Goal: Task Accomplishment & Management: Manage account settings

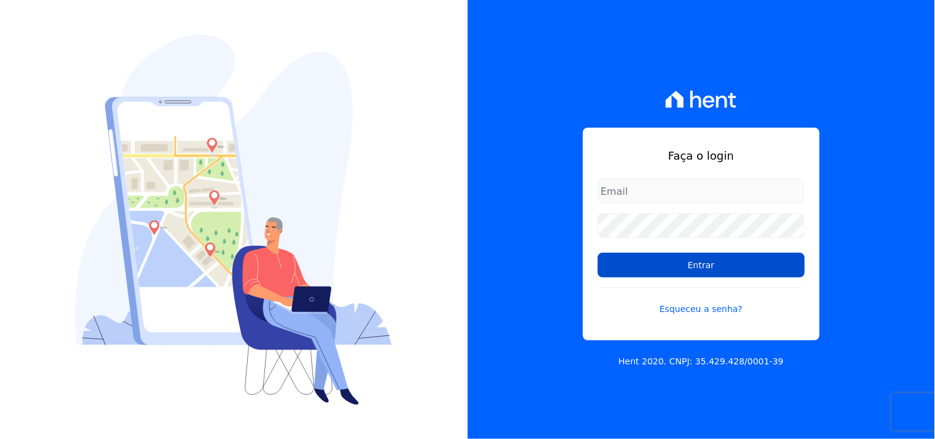
type input "[EMAIL_ADDRESS][DOMAIN_NAME]"
click at [709, 276] on input "Entrar" at bounding box center [701, 265] width 207 height 25
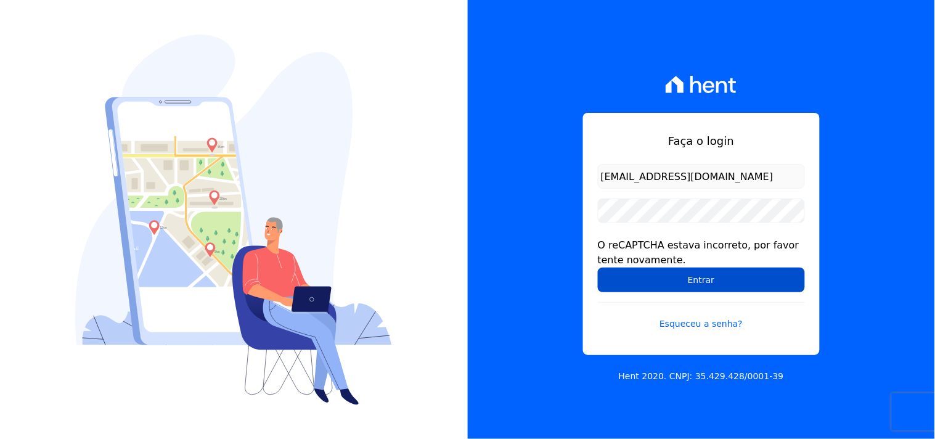
click at [722, 278] on input "Entrar" at bounding box center [701, 279] width 207 height 25
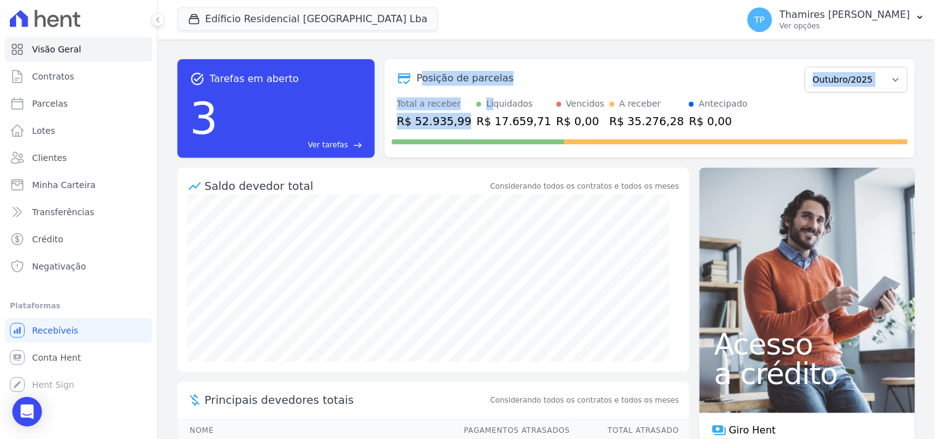
drag, startPoint x: 423, startPoint y: 56, endPoint x: 466, endPoint y: 93, distance: 56.3
click at [479, 94] on div "task_alt Tarefas em aberto 3 Ver tarefas east Posição de parcelas Junho/2023 Ju…" at bounding box center [546, 108] width 738 height 118
click at [423, 86] on div "Posição de parcelas Junho/2023 Julho/2023 Agosto/2023 Setembro/2023 Outubro/202…" at bounding box center [650, 78] width 516 height 28
drag, startPoint x: 422, startPoint y: 76, endPoint x: 516, endPoint y: 74, distance: 93.7
click at [516, 74] on div "Posição de parcelas" at bounding box center [596, 78] width 408 height 15
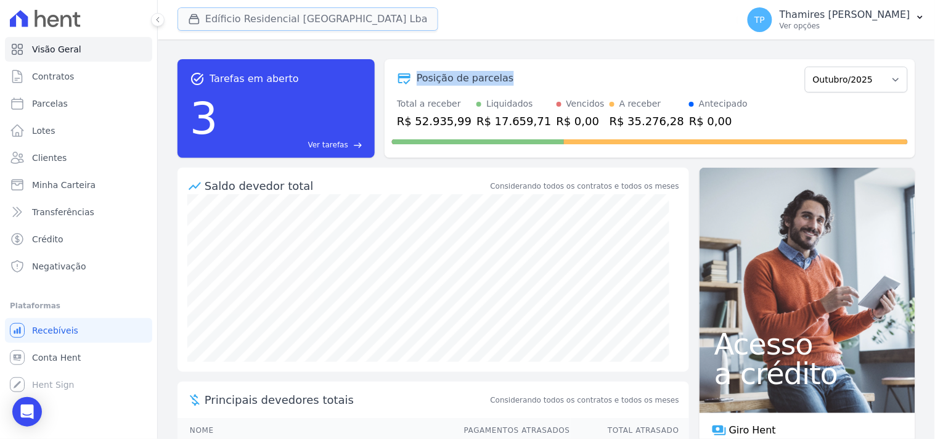
click at [317, 13] on button "Edíficio Residencial [GEOGRAPHIC_DATA] Lba" at bounding box center [307, 18] width 261 height 23
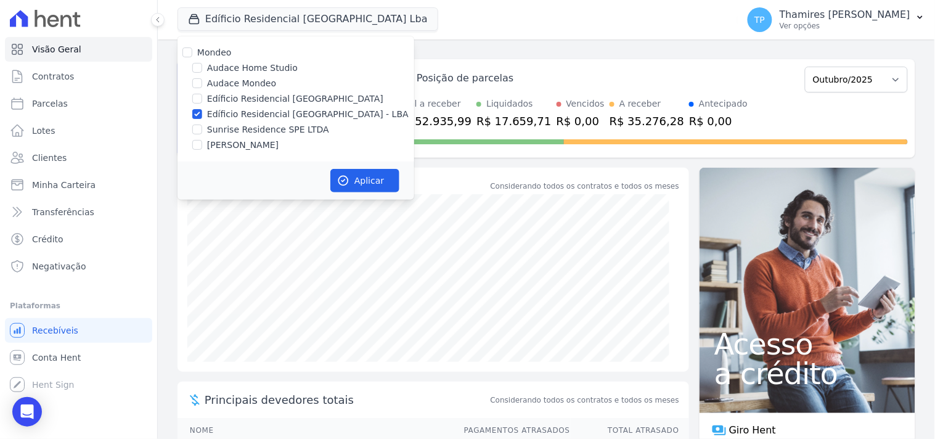
click at [251, 78] on label "Audace Mondeo" at bounding box center [241, 83] width 69 height 13
click at [202, 78] on input "Audace Mondeo" at bounding box center [197, 83] width 10 height 10
checkbox input "true"
click at [258, 106] on div "Mondeo Audace Home Studio Audace Mondeo Edíficio Residencial [GEOGRAPHIC_DATA] …" at bounding box center [295, 98] width 237 height 125
click at [267, 115] on label "Edíficio Residencial [GEOGRAPHIC_DATA] - LBA" at bounding box center [307, 114] width 201 height 13
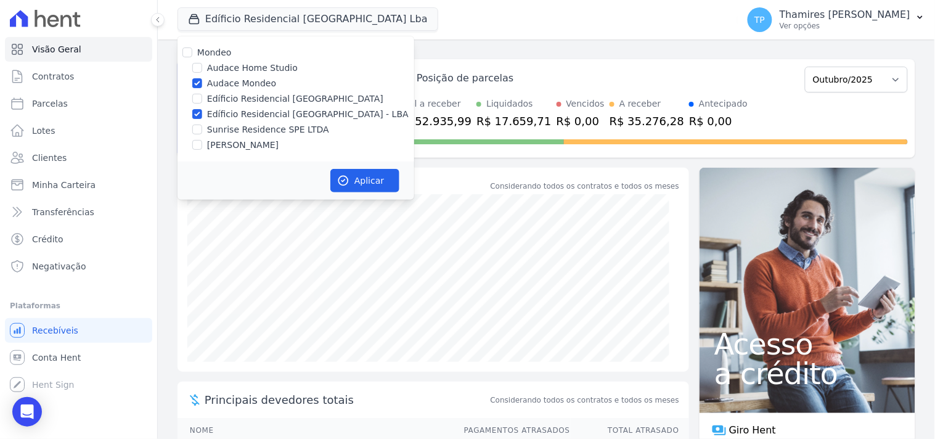
click at [202, 115] on input "Edíficio Residencial [GEOGRAPHIC_DATA] - LBA" at bounding box center [197, 114] width 10 height 10
checkbox input "false"
click at [351, 183] on button "Aplicar" at bounding box center [364, 180] width 69 height 23
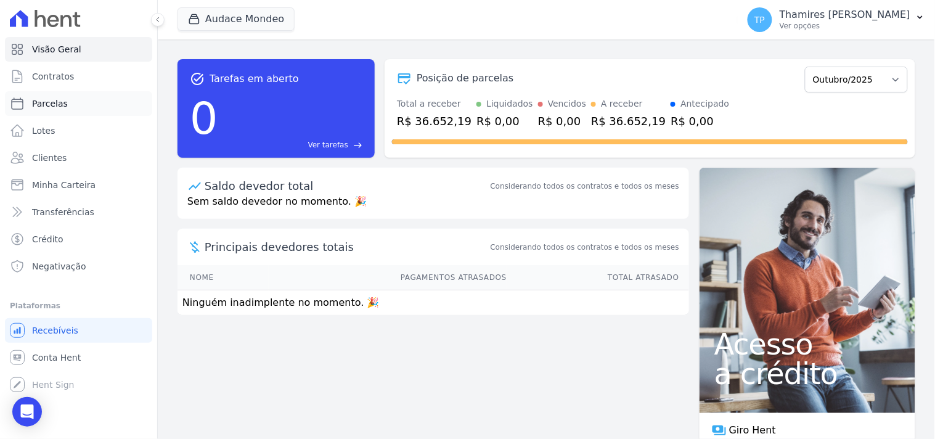
click at [41, 107] on span "Parcelas" at bounding box center [50, 103] width 36 height 12
select select
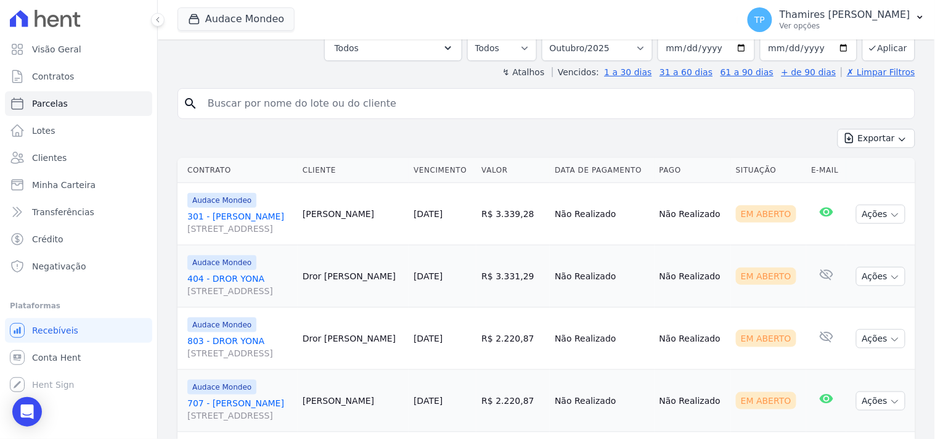
scroll to position [277, 0]
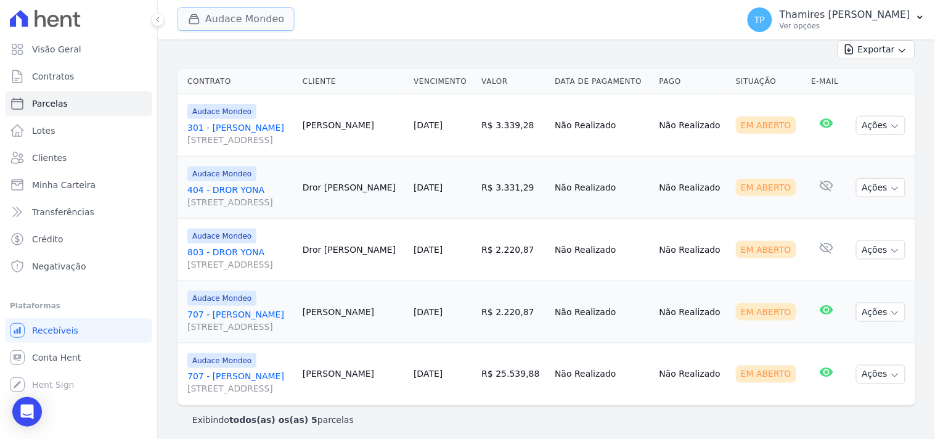
click at [271, 19] on button "Audace Mondeo" at bounding box center [235, 18] width 117 height 23
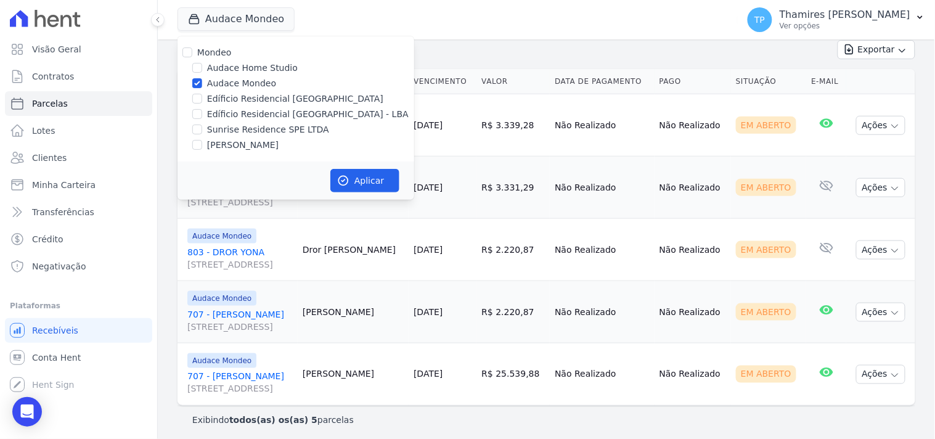
drag, startPoint x: 268, startPoint y: 142, endPoint x: 266, endPoint y: 134, distance: 8.8
click at [268, 143] on label "[PERSON_NAME]" at bounding box center [242, 145] width 71 height 13
click at [202, 143] on input "[PERSON_NAME]" at bounding box center [197, 145] width 10 height 10
checkbox input "true"
click at [259, 82] on label "Audace Mondeo" at bounding box center [241, 83] width 69 height 13
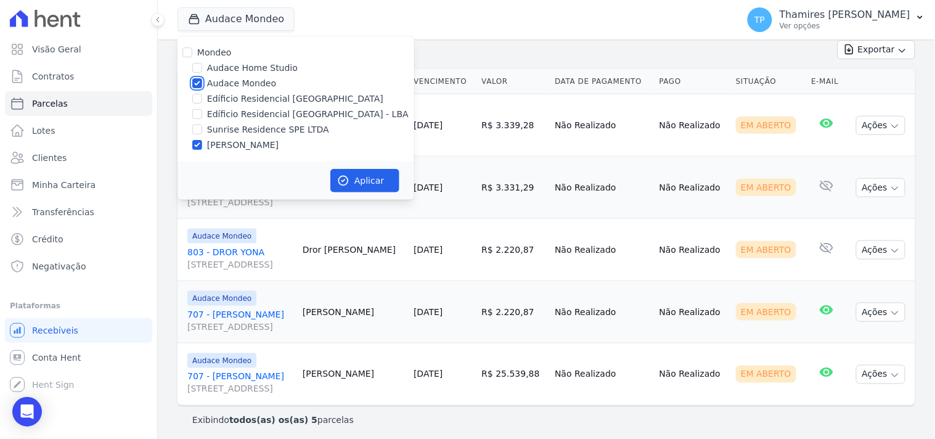
click at [202, 82] on input "Audace Mondeo" at bounding box center [197, 83] width 10 height 10
checkbox input "false"
click at [371, 179] on button "Aplicar" at bounding box center [364, 180] width 69 height 23
select select
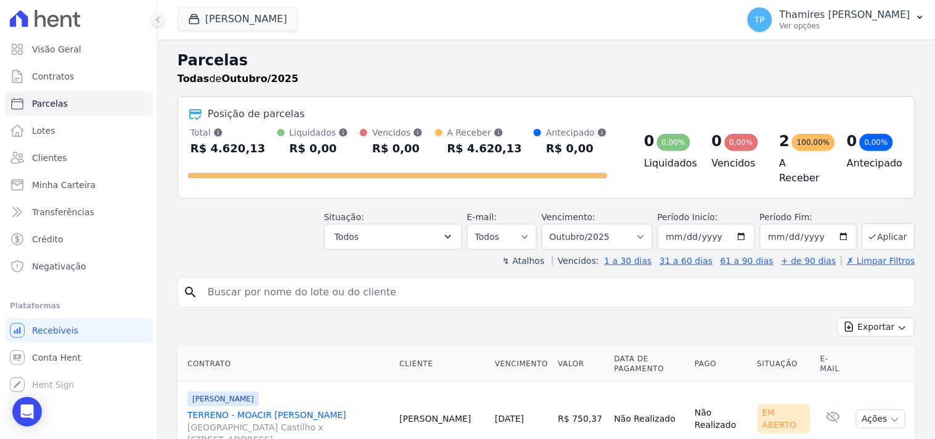
scroll to position [124, 0]
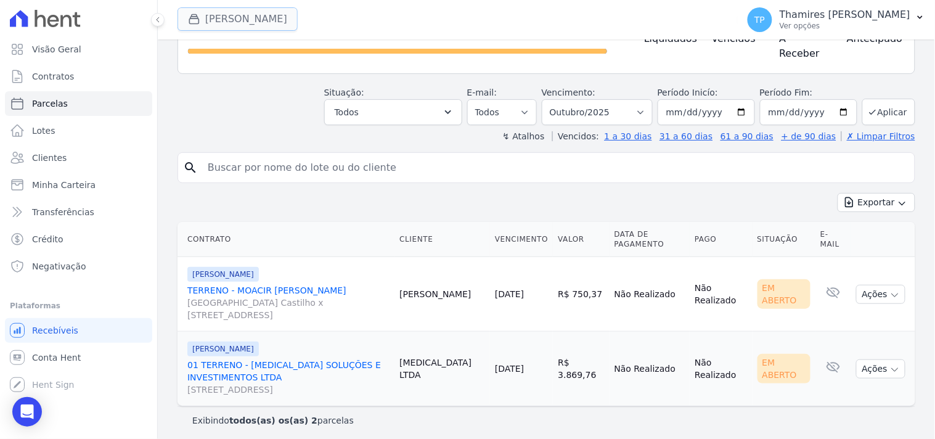
click at [285, 26] on button "[PERSON_NAME]" at bounding box center [237, 18] width 120 height 23
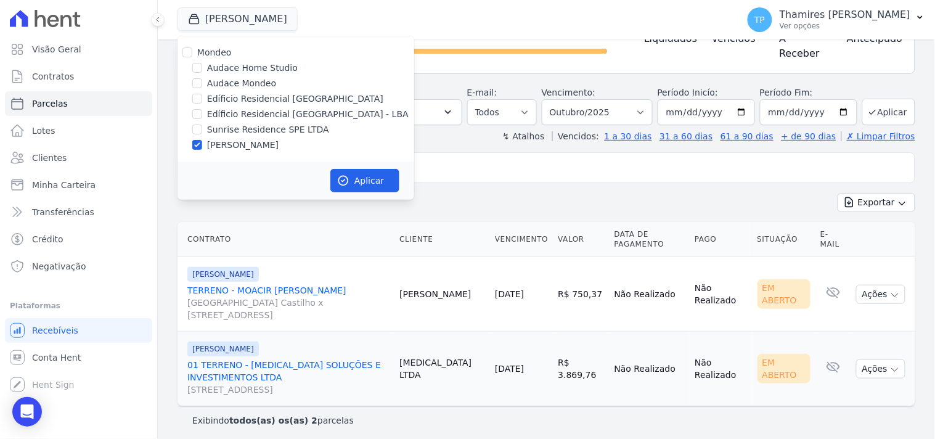
click at [299, 115] on label "Edíficio Residencial [GEOGRAPHIC_DATA] - LBA" at bounding box center [307, 114] width 201 height 13
click at [202, 115] on input "Edíficio Residencial [GEOGRAPHIC_DATA] - LBA" at bounding box center [197, 114] width 10 height 10
checkbox input "true"
click at [248, 143] on label "[PERSON_NAME]" at bounding box center [242, 145] width 71 height 13
click at [202, 143] on input "[PERSON_NAME]" at bounding box center [197, 145] width 10 height 10
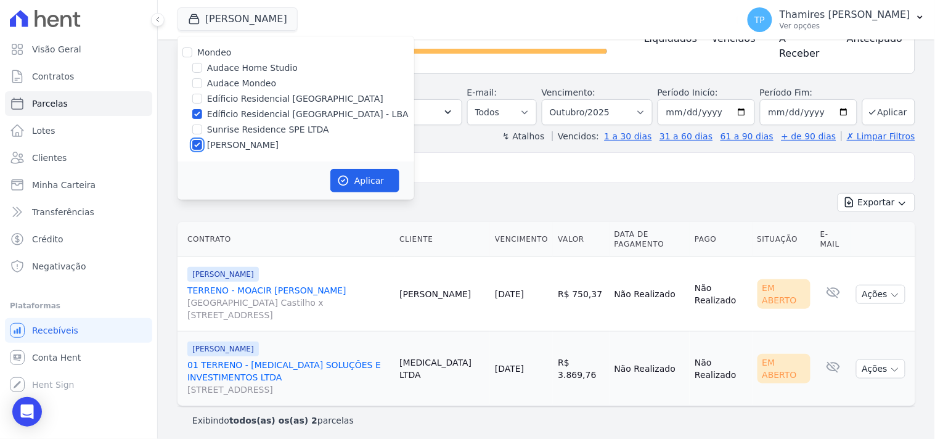
checkbox input "false"
click at [374, 174] on button "Aplicar" at bounding box center [364, 180] width 69 height 23
select select
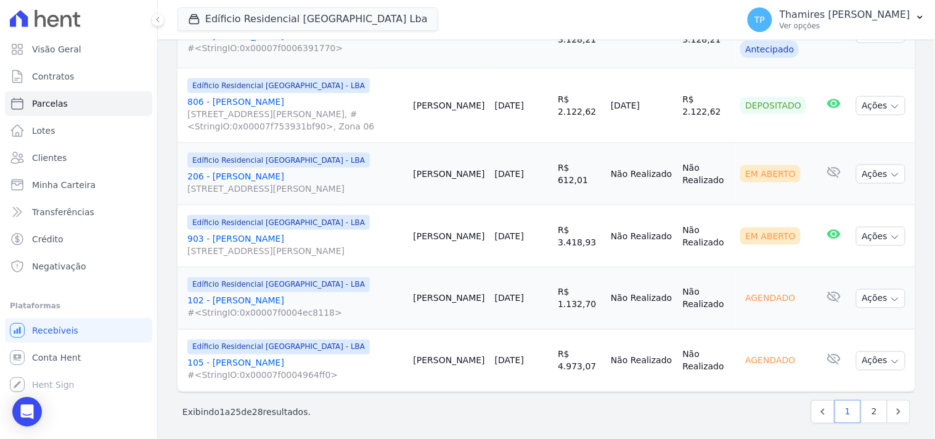
scroll to position [1575, 0]
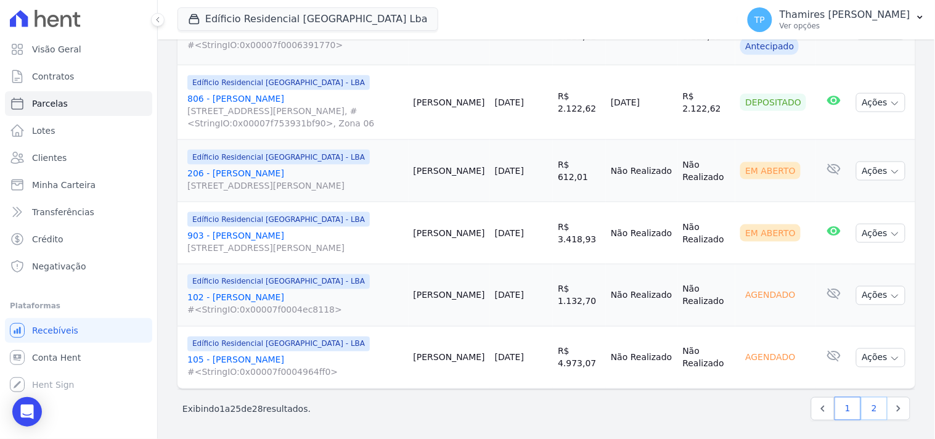
click at [869, 404] on link "2" at bounding box center [874, 408] width 26 height 23
select select
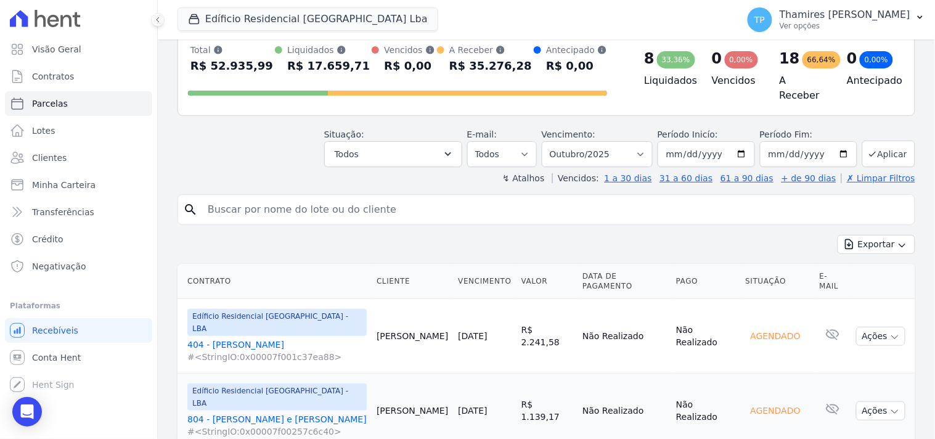
scroll to position [191, 0]
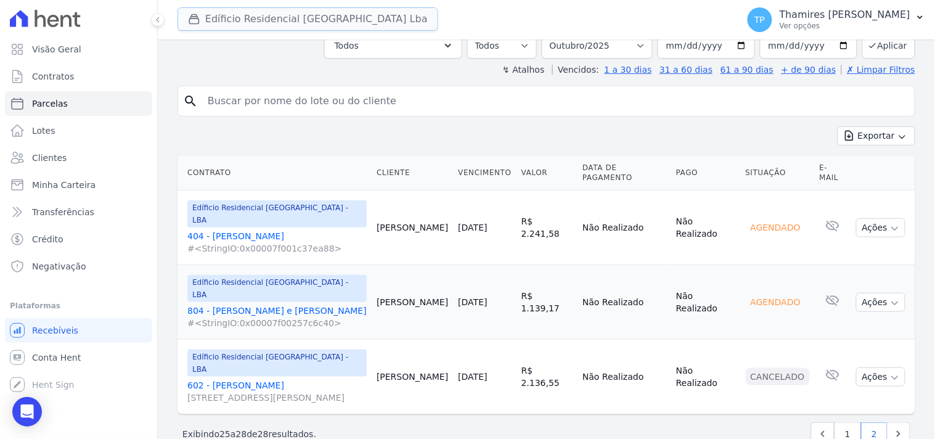
click at [322, 20] on button "Edíficio Residencial [GEOGRAPHIC_DATA] Lba" at bounding box center [307, 18] width 261 height 23
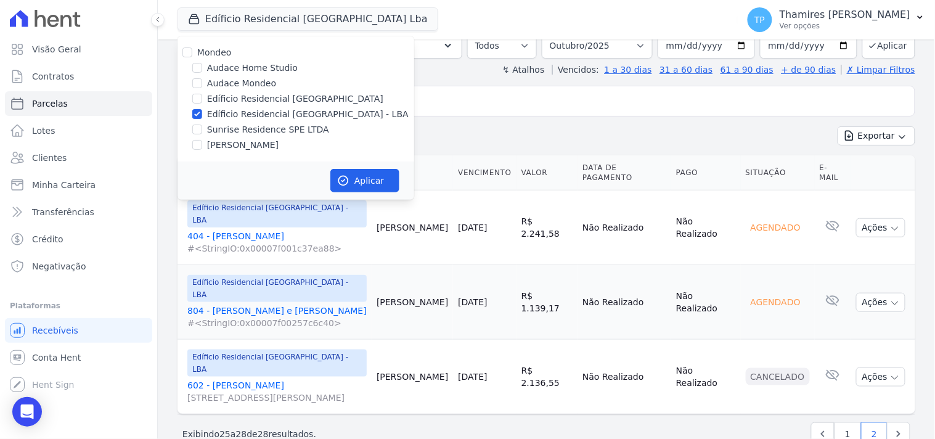
click at [257, 124] on label "Sunrise Residence SPE LTDA" at bounding box center [268, 129] width 122 height 13
click at [202, 124] on input "Sunrise Residence SPE LTDA" at bounding box center [197, 129] width 10 height 10
checkbox input "true"
click at [274, 111] on label "Edíficio Residencial [GEOGRAPHIC_DATA] - LBA" at bounding box center [307, 114] width 201 height 13
click at [202, 111] on input "Edíficio Residencial [GEOGRAPHIC_DATA] - LBA" at bounding box center [197, 114] width 10 height 10
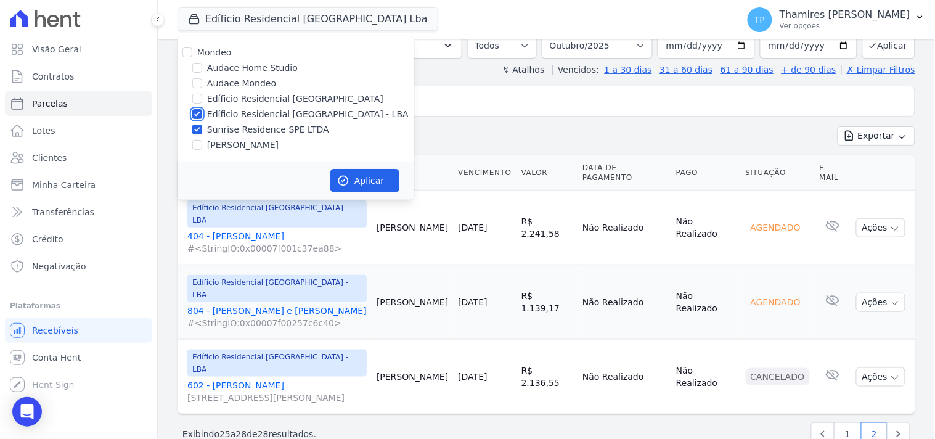
checkbox input "false"
drag, startPoint x: 391, startPoint y: 192, endPoint x: 389, endPoint y: 180, distance: 11.9
click at [390, 187] on button "Aplicar" at bounding box center [364, 180] width 69 height 23
select select
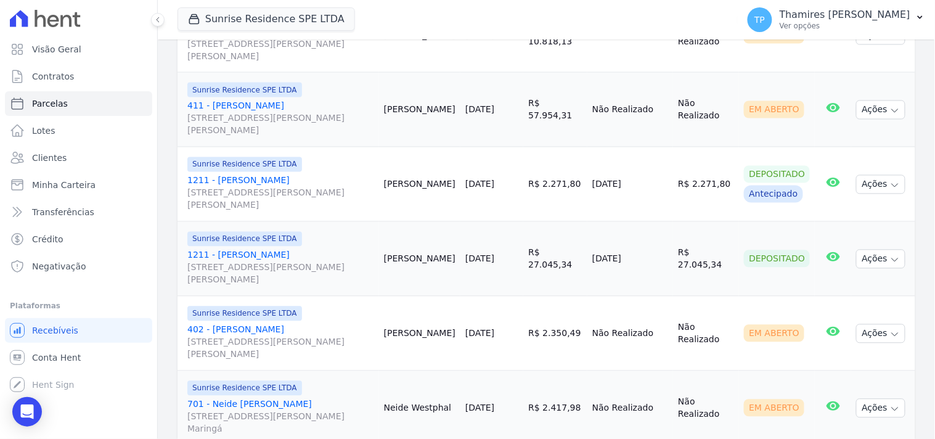
scroll to position [616, 0]
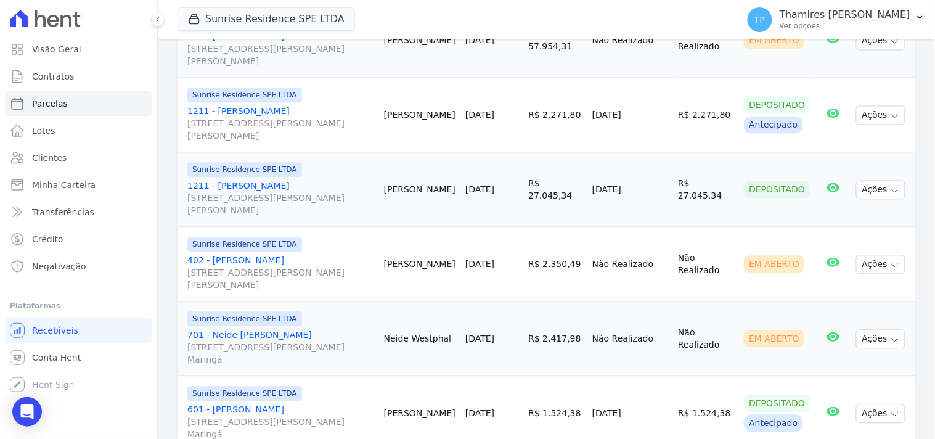
drag, startPoint x: 595, startPoint y: 170, endPoint x: 649, endPoint y: 168, distance: 53.6
click at [649, 168] on tr "Sunrise Residence SPE LTDA 1211 - João Luiz Rodrigues [STREET_ADDRESS][PERSON_N…" at bounding box center [546, 190] width 738 height 75
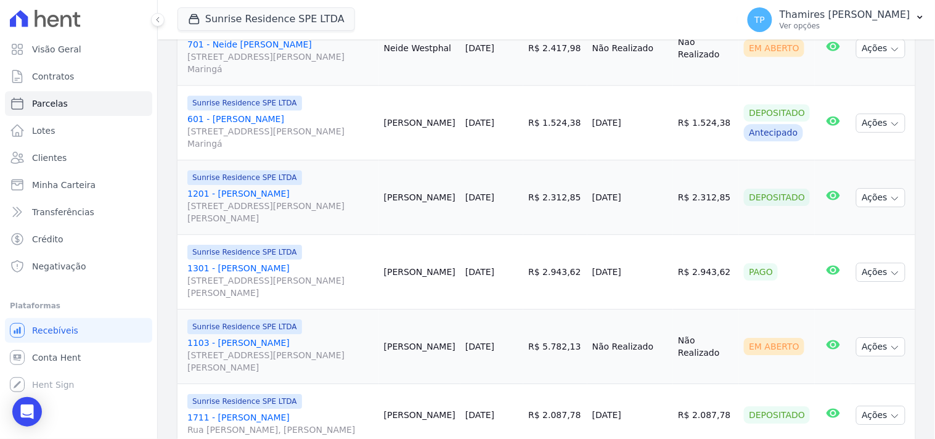
scroll to position [958, 0]
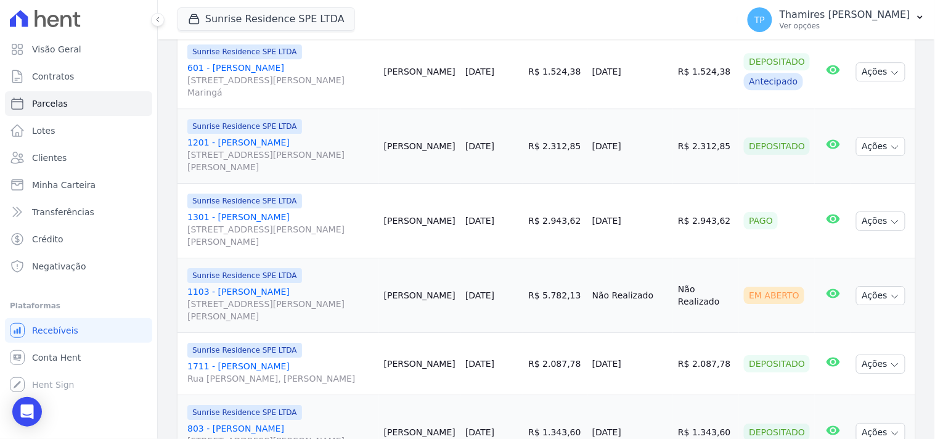
drag, startPoint x: 592, startPoint y: 207, endPoint x: 656, endPoint y: 206, distance: 64.1
click at [656, 206] on tr "Sunrise Residence SPE LTDA 1301 - Joana Paula Marques Pata [STREET_ADDRESS][PER…" at bounding box center [546, 221] width 738 height 75
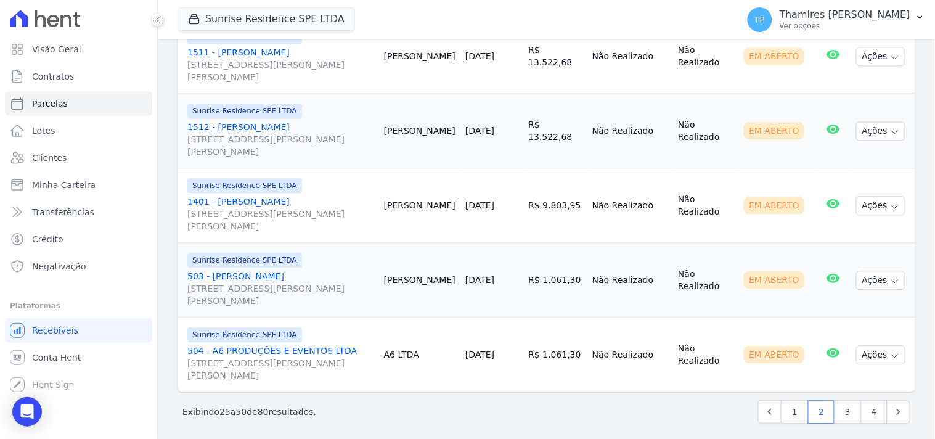
scroll to position [1856, 0]
click at [839, 404] on link "3" at bounding box center [847, 410] width 26 height 23
select select
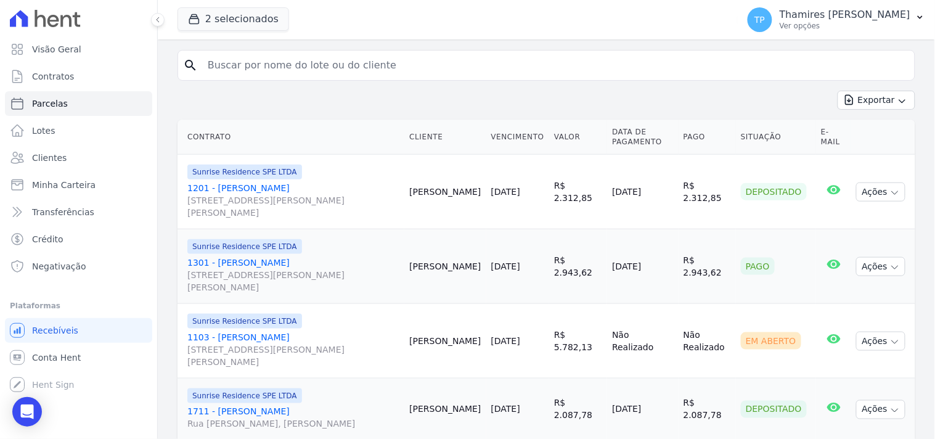
scroll to position [274, 0]
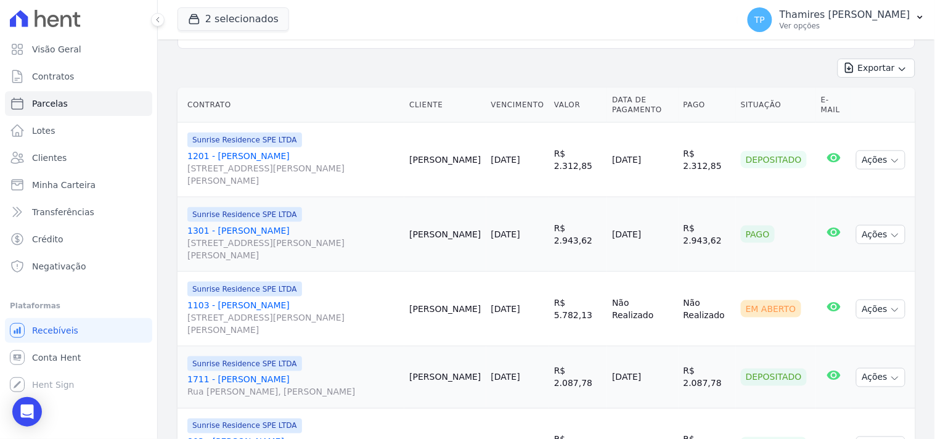
drag, startPoint x: 596, startPoint y: 212, endPoint x: 660, endPoint y: 212, distance: 63.5
click at [660, 212] on td "[DATE]" at bounding box center [642, 234] width 71 height 75
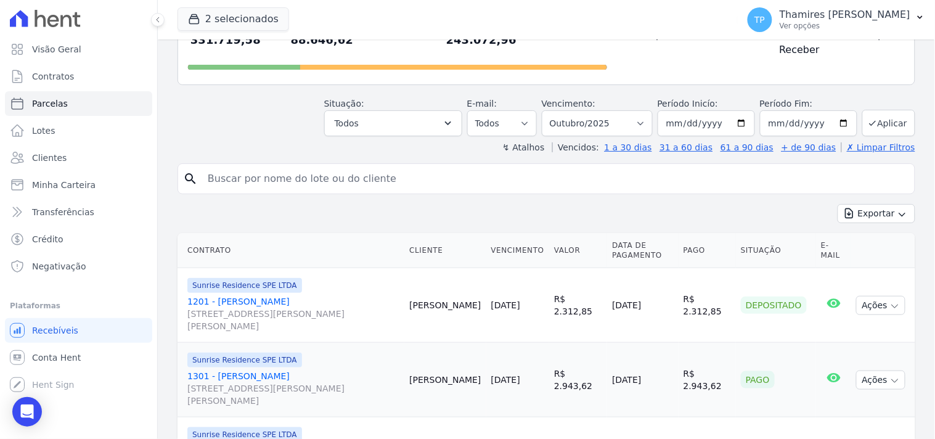
scroll to position [0, 0]
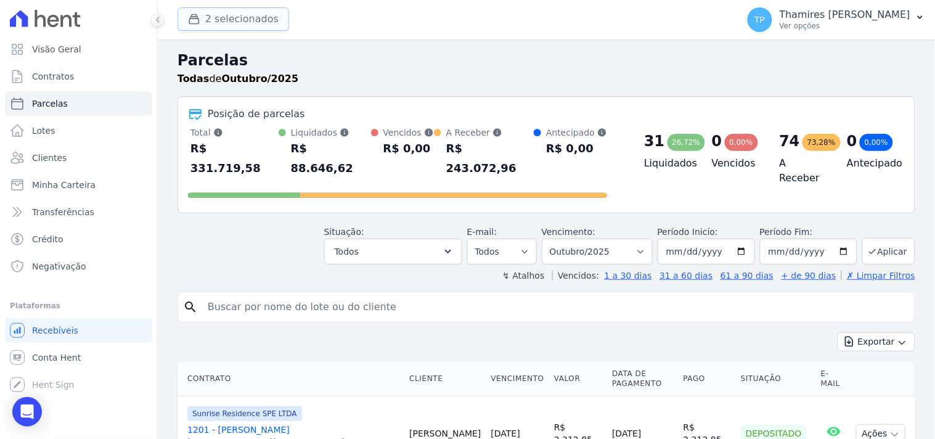
click at [247, 21] on button "2 selecionados" at bounding box center [233, 18] width 112 height 23
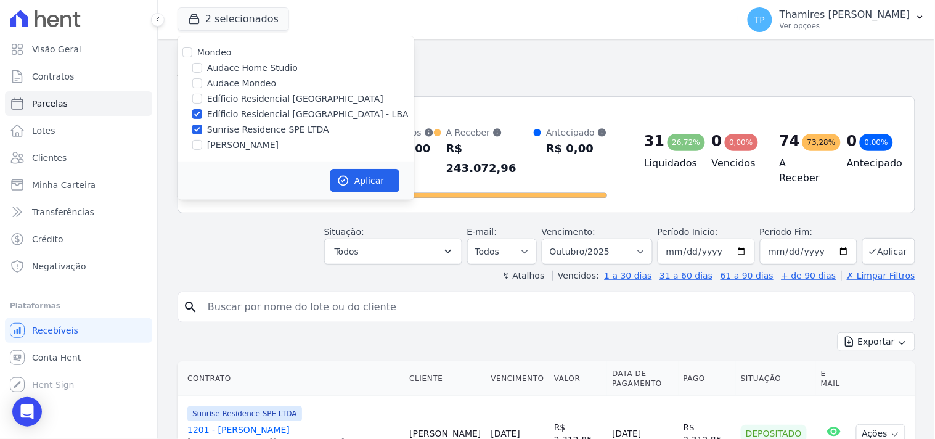
click at [256, 112] on label "Edíficio Residencial [GEOGRAPHIC_DATA] - LBA" at bounding box center [307, 114] width 201 height 13
click at [202, 112] on input "Edíficio Residencial [GEOGRAPHIC_DATA] - LBA" at bounding box center [197, 114] width 10 height 10
checkbox input "false"
click at [356, 177] on button "Aplicar" at bounding box center [364, 180] width 69 height 23
select select
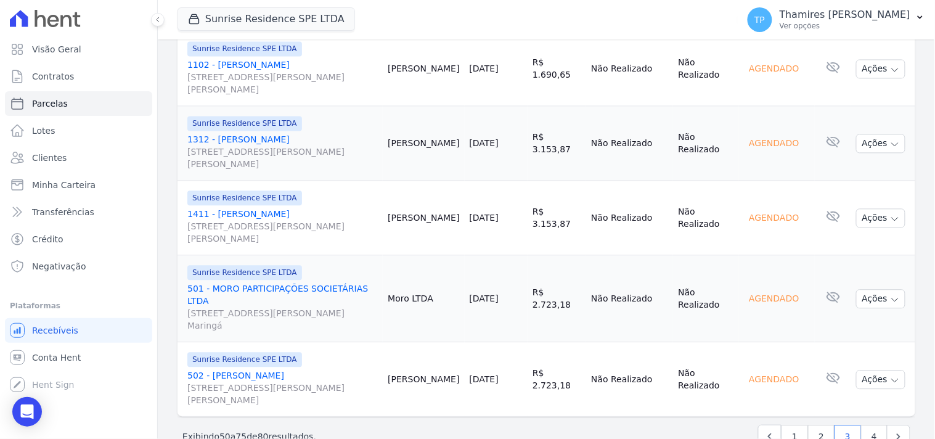
scroll to position [1856, 0]
click at [784, 424] on link "1" at bounding box center [794, 435] width 26 height 23
select select
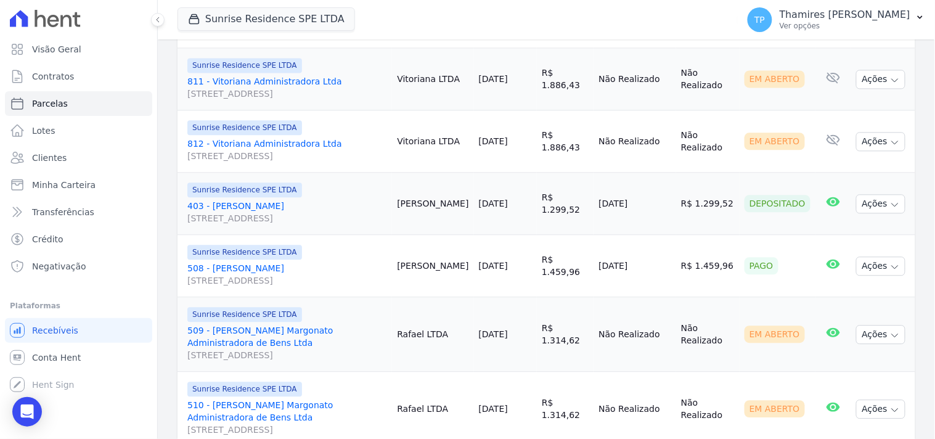
scroll to position [685, 0]
drag, startPoint x: 600, startPoint y: 253, endPoint x: 676, endPoint y: 245, distance: 76.2
click at [676, 245] on tr "Sunrise Residence SPE LTDA 508 - Nadir de [GEOGRAPHIC_DATA][STREET_ADDRESS][GEO…" at bounding box center [546, 265] width 738 height 62
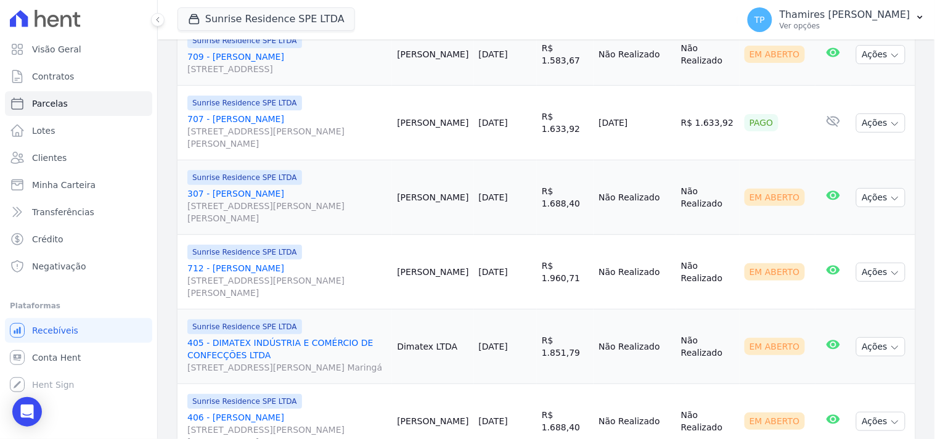
scroll to position [1232, 0]
drag, startPoint x: 594, startPoint y: 110, endPoint x: 662, endPoint y: 106, distance: 67.9
click at [662, 106] on td "[DATE]" at bounding box center [634, 121] width 83 height 75
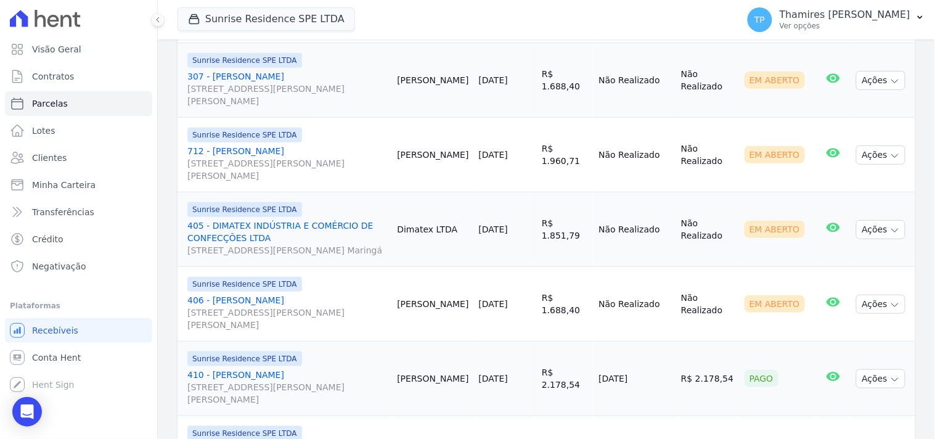
scroll to position [1437, 0]
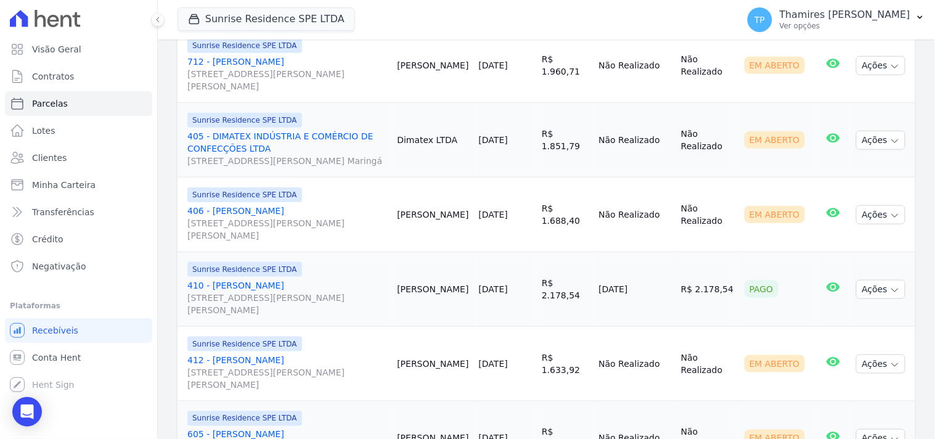
drag, startPoint x: 619, startPoint y: 280, endPoint x: 669, endPoint y: 278, distance: 50.0
click at [669, 278] on td "[DATE]" at bounding box center [634, 289] width 83 height 75
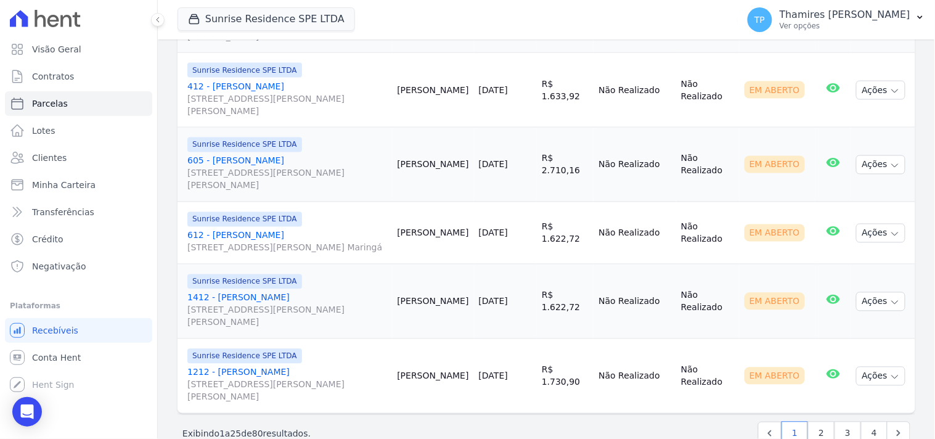
scroll to position [1745, 0]
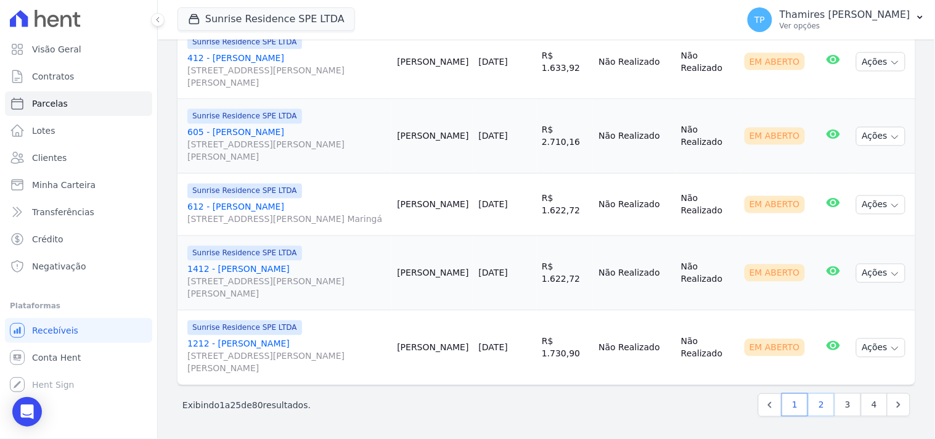
click at [811, 409] on link "2" at bounding box center [821, 404] width 26 height 23
select select
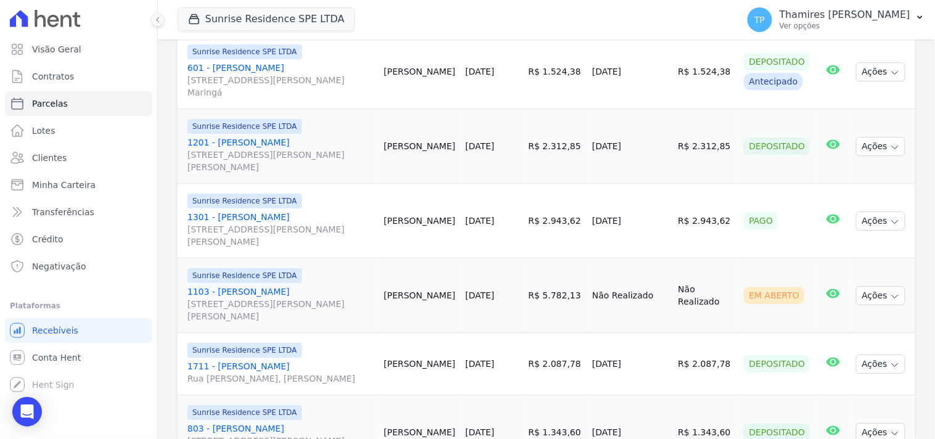
scroll to position [1026, 0]
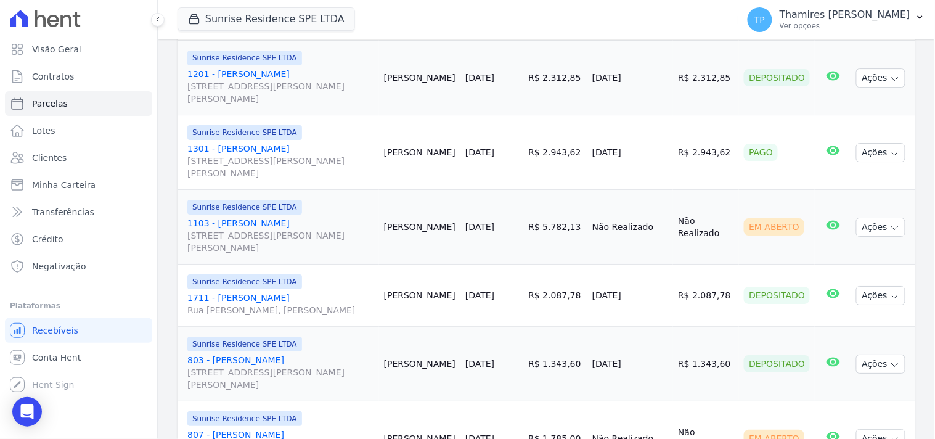
drag, startPoint x: 599, startPoint y: 134, endPoint x: 676, endPoint y: 134, distance: 76.4
click at [676, 134] on tr "Sunrise Residence SPE LTDA 1301 - Joana Paula Marques Pata [STREET_ADDRESS][PER…" at bounding box center [546, 152] width 738 height 75
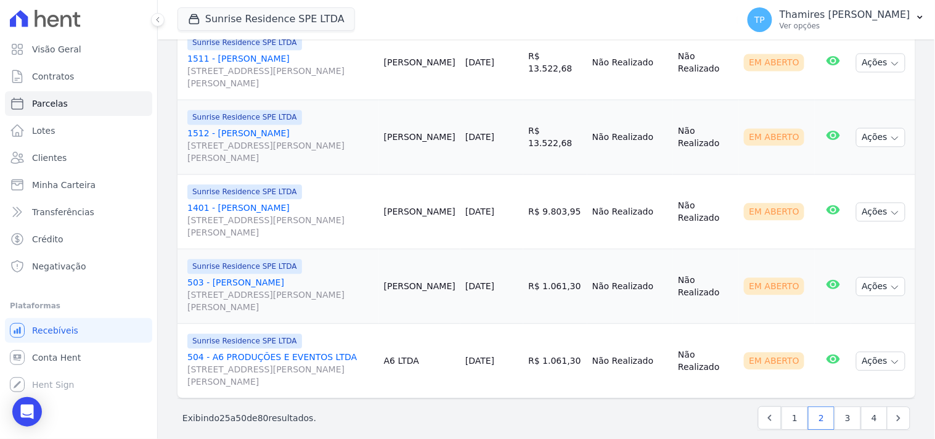
scroll to position [1856, 0]
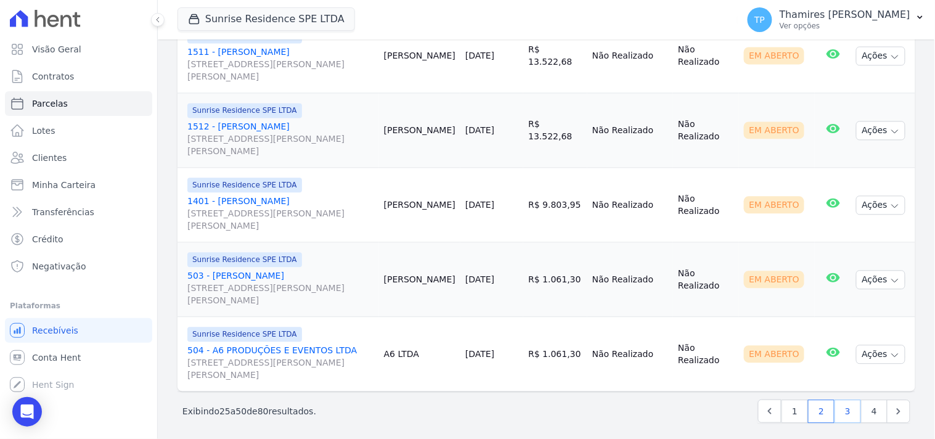
click at [834, 410] on link "3" at bounding box center [847, 410] width 26 height 23
select select
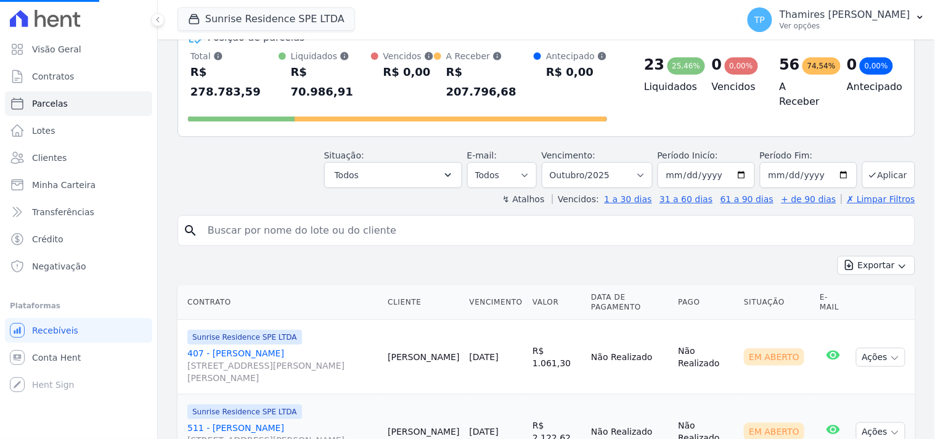
scroll to position [205, 0]
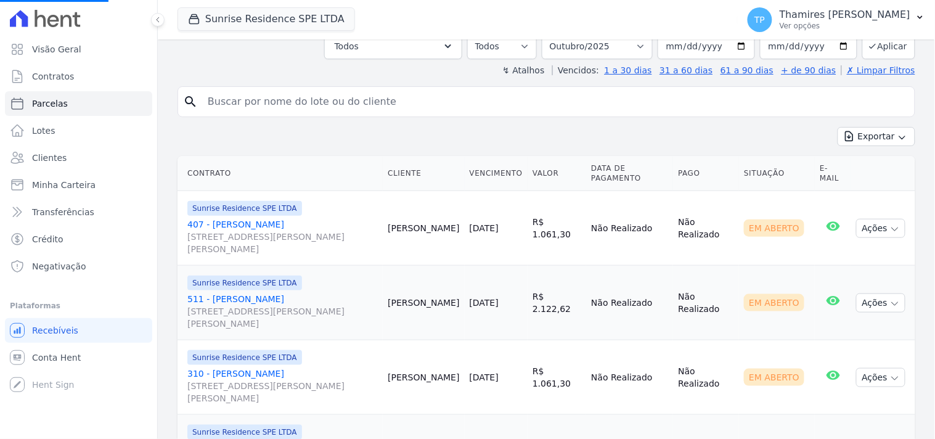
select select
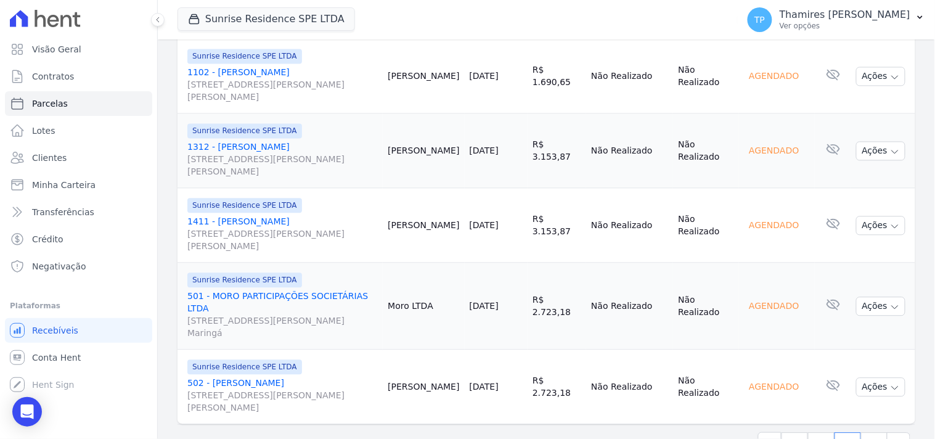
scroll to position [1856, 0]
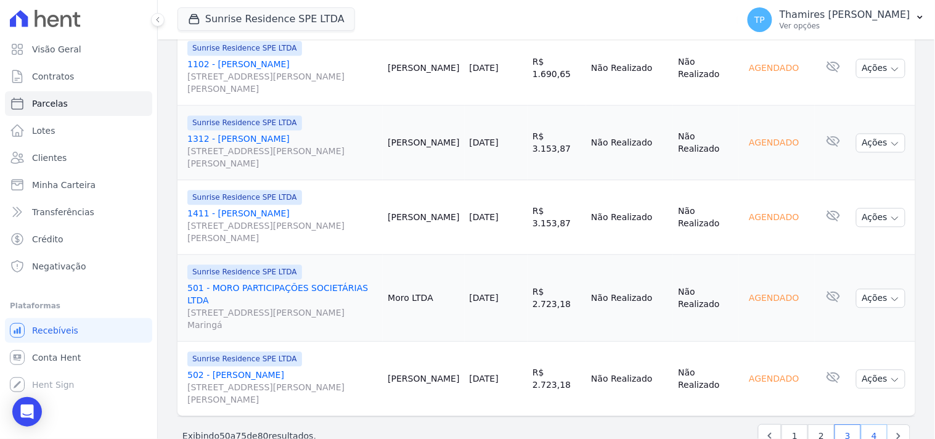
click at [861, 424] on link "4" at bounding box center [874, 435] width 26 height 23
select select
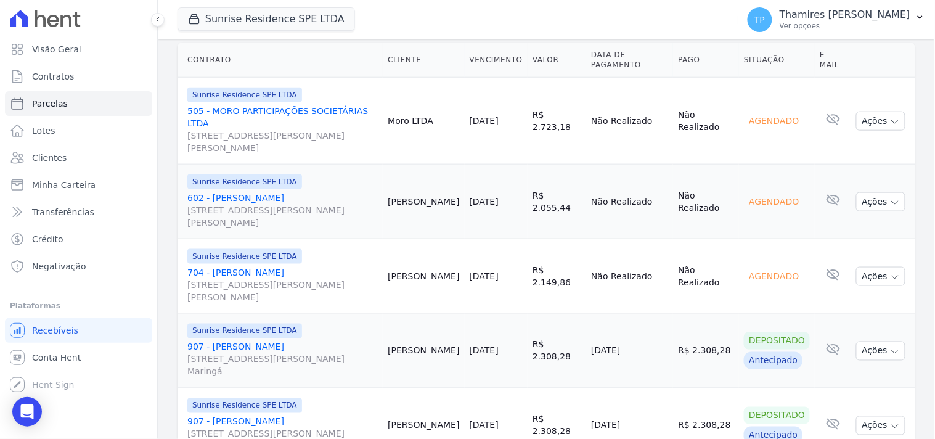
scroll to position [365, 0]
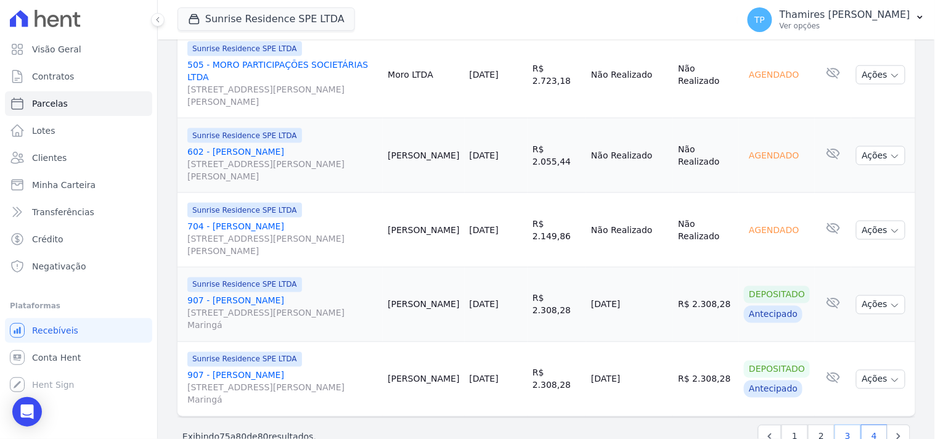
click at [843, 425] on link "3" at bounding box center [847, 436] width 26 height 23
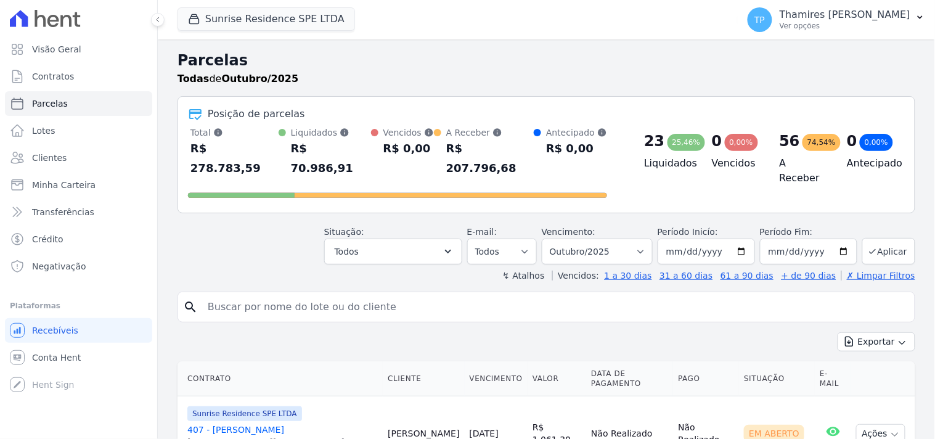
select select
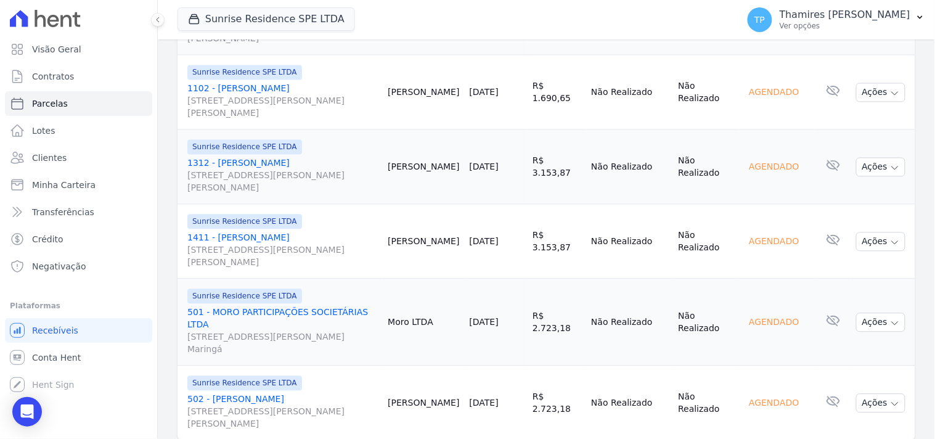
scroll to position [1856, 0]
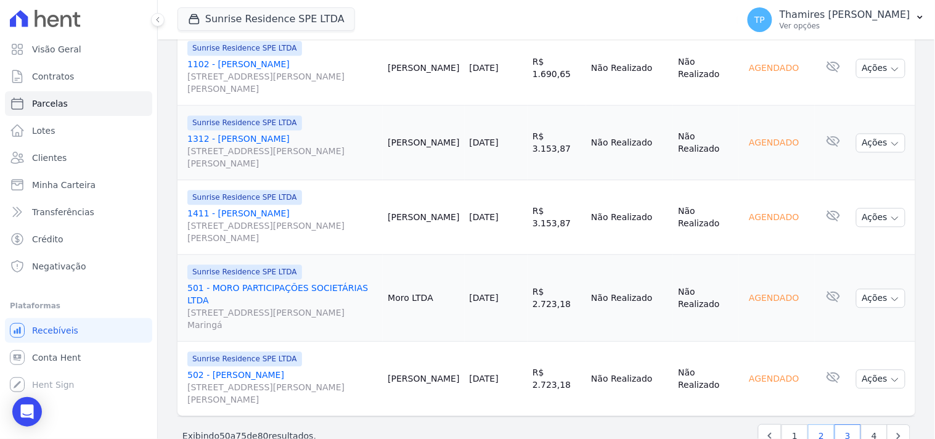
click at [810, 424] on link "2" at bounding box center [821, 435] width 26 height 23
select select
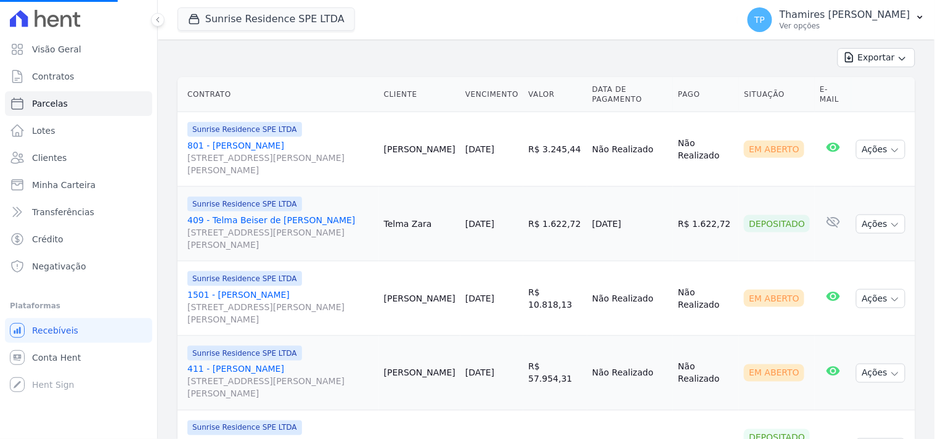
scroll to position [205, 0]
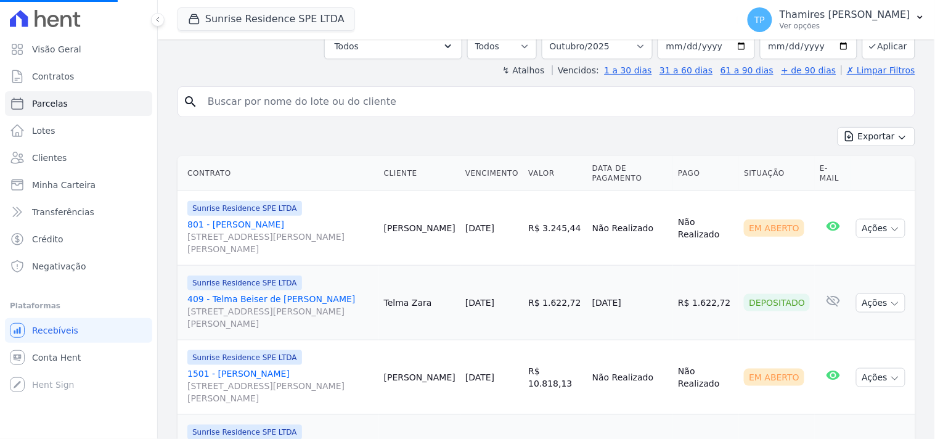
select select
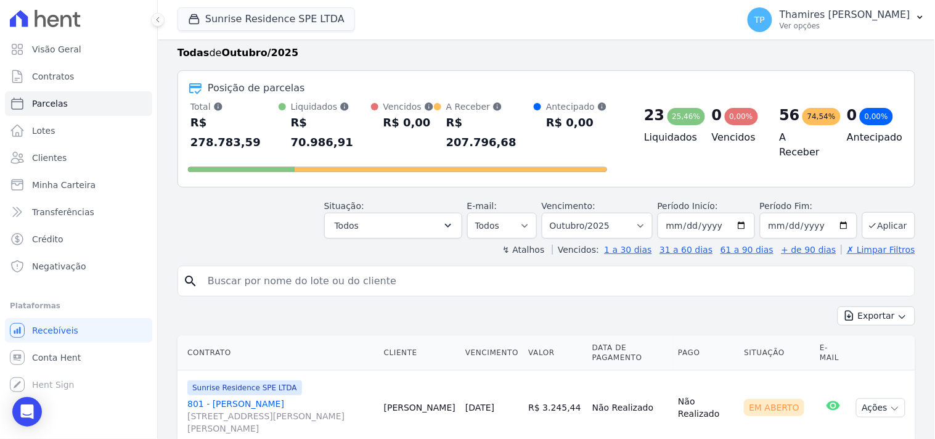
scroll to position [0, 0]
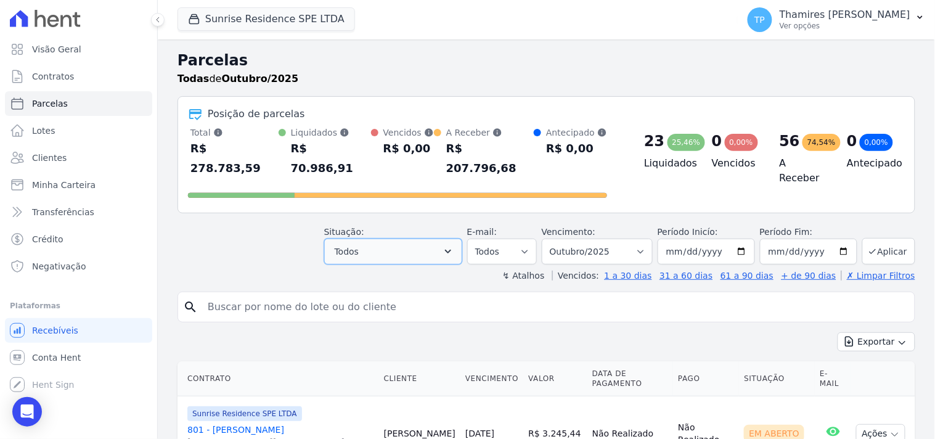
click at [339, 238] on button "Todos" at bounding box center [393, 251] width 138 height 26
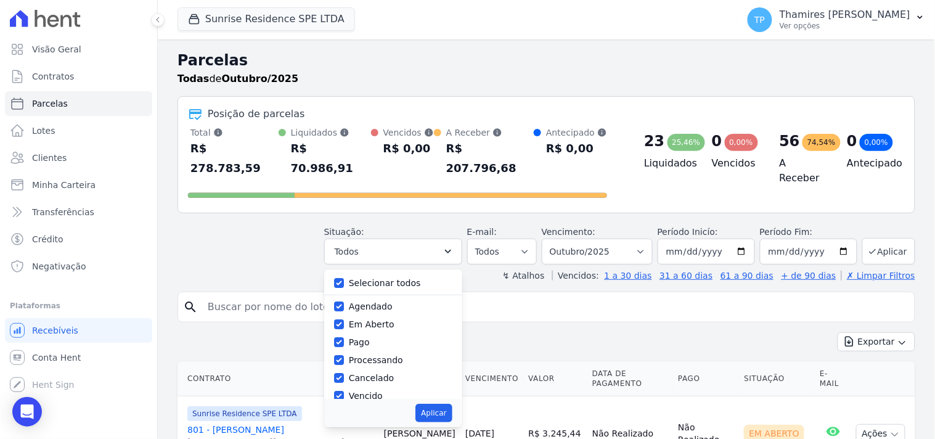
drag, startPoint x: 366, startPoint y: 257, endPoint x: 360, endPoint y: 260, distance: 6.3
click at [364, 278] on label "Selecionar todos" at bounding box center [385, 283] width 72 height 10
click at [354, 274] on div "Selecionar todos" at bounding box center [393, 283] width 118 height 18
click at [344, 278] on input "Selecionar todos" at bounding box center [339, 283] width 10 height 10
checkbox input "false"
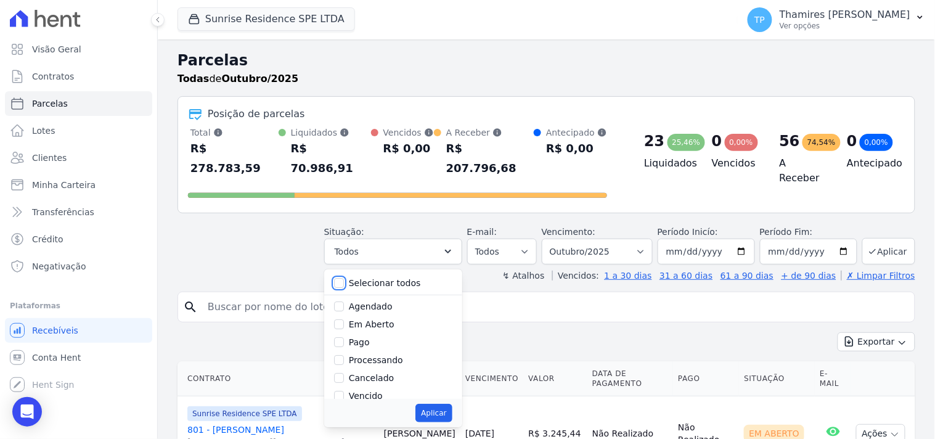
checkbox input "false"
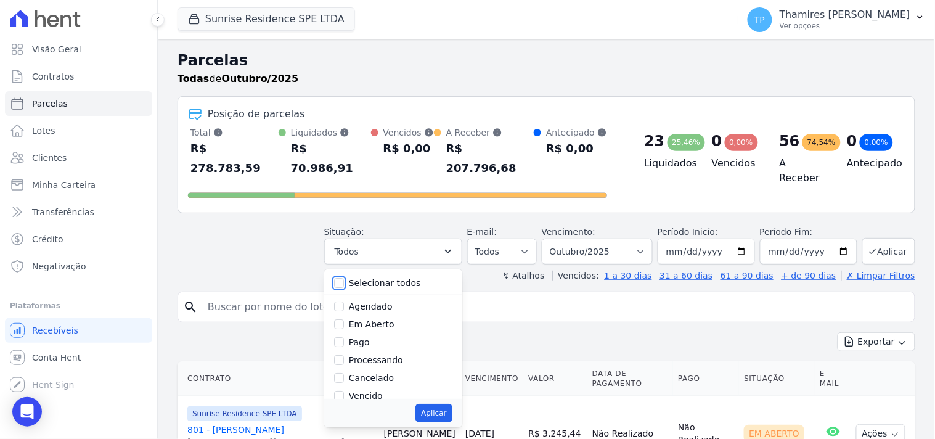
checkbox input "false"
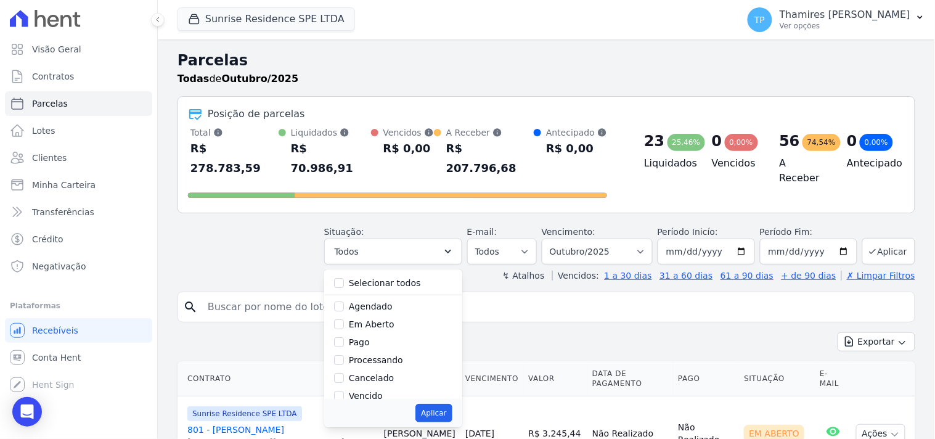
click at [364, 337] on label "Pago" at bounding box center [359, 342] width 21 height 10
click at [344, 337] on input "Pago" at bounding box center [339, 342] width 10 height 10
checkbox input "true"
drag, startPoint x: 362, startPoint y: 324, endPoint x: 372, endPoint y: 330, distance: 11.6
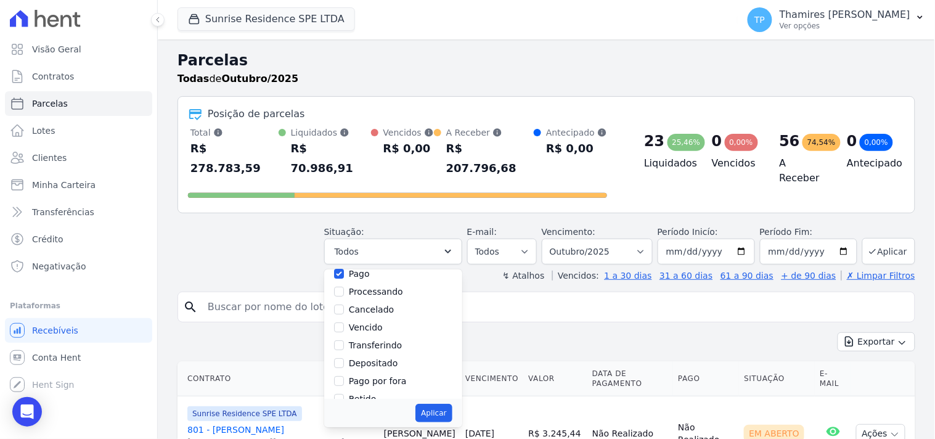
click at [362, 340] on label "Transferindo" at bounding box center [376, 345] width 54 height 10
click at [344, 340] on input "Transferindo" at bounding box center [339, 345] width 10 height 10
checkbox input "true"
click at [433, 404] on button "Aplicar" at bounding box center [433, 413] width 36 height 18
select select "paid"
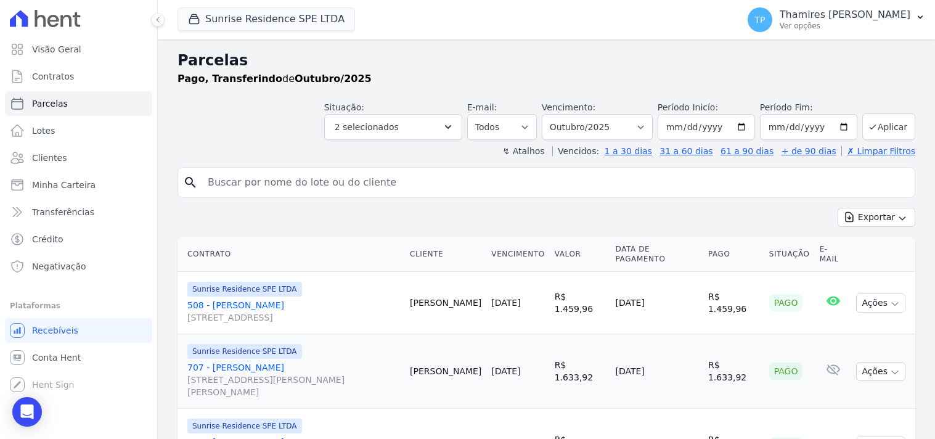
select select
click at [103, 43] on link "Visão Geral" at bounding box center [78, 49] width 147 height 25
